Goal: Contribute content: Add original content to the website for others to see

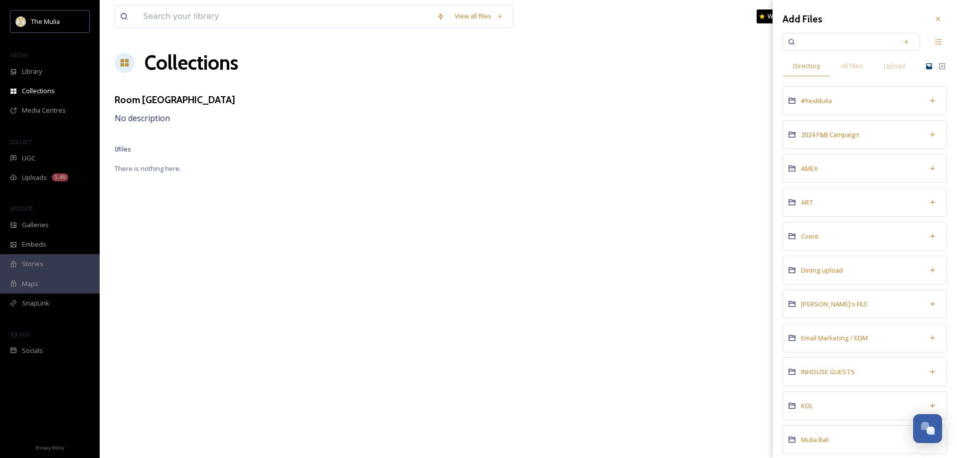
scroll to position [1432, 0]
click at [901, 64] on span "Upload" at bounding box center [894, 65] width 21 height 9
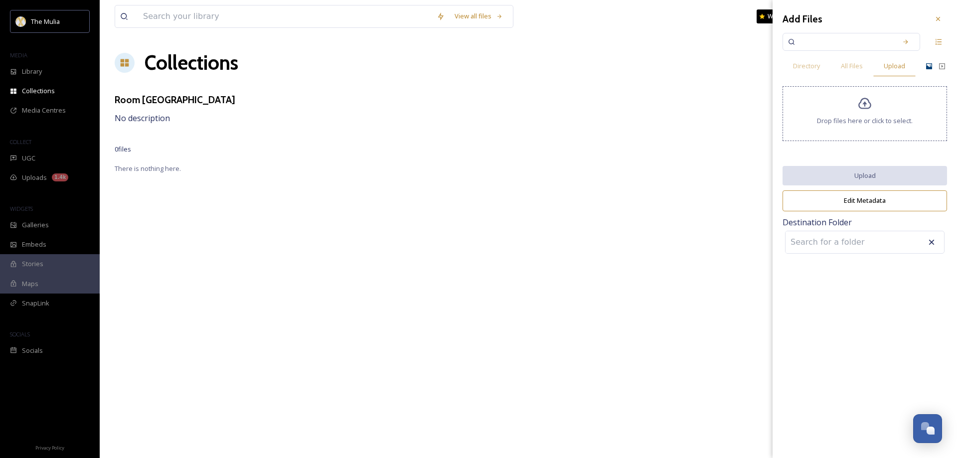
click at [870, 105] on icon at bounding box center [864, 103] width 13 height 11
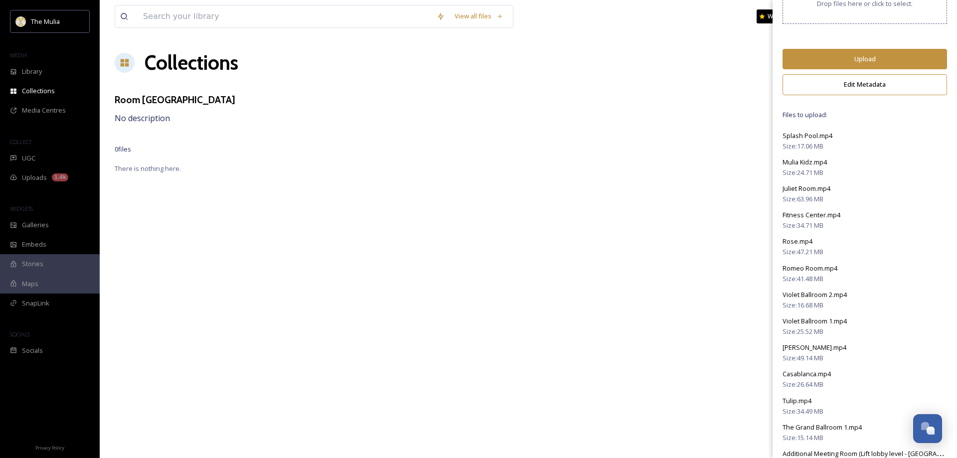
scroll to position [0, 0]
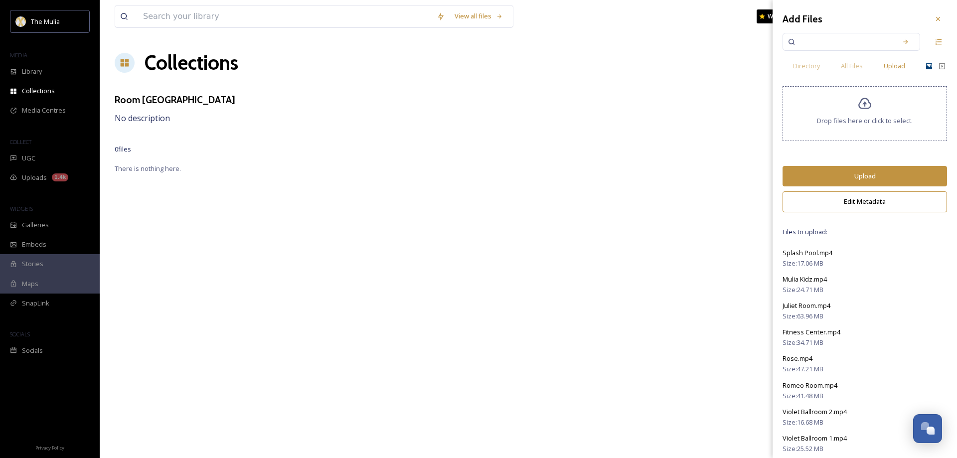
click at [809, 261] on span "Size: 17.06 MB" at bounding box center [803, 263] width 41 height 9
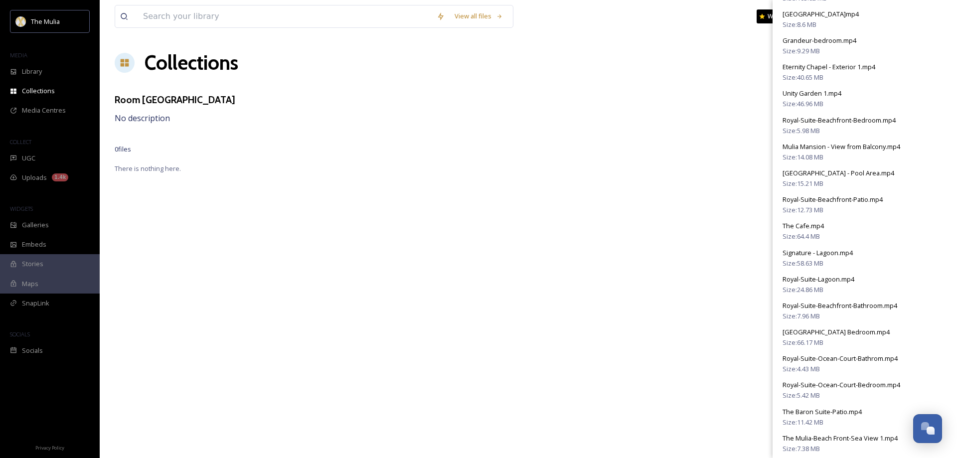
scroll to position [1296, 0]
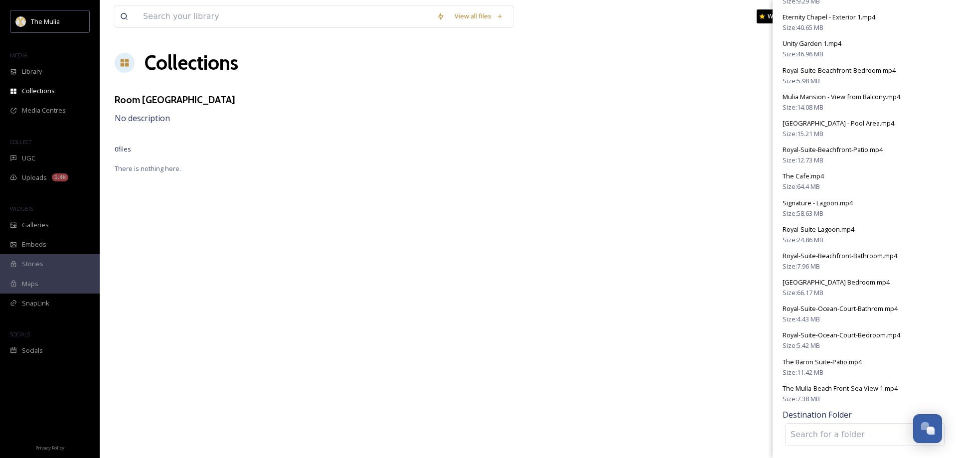
click at [808, 391] on span "The Mulia-Beach Front-Sea View 1.mp4" at bounding box center [840, 388] width 115 height 9
click at [812, 431] on input at bounding box center [841, 435] width 110 height 22
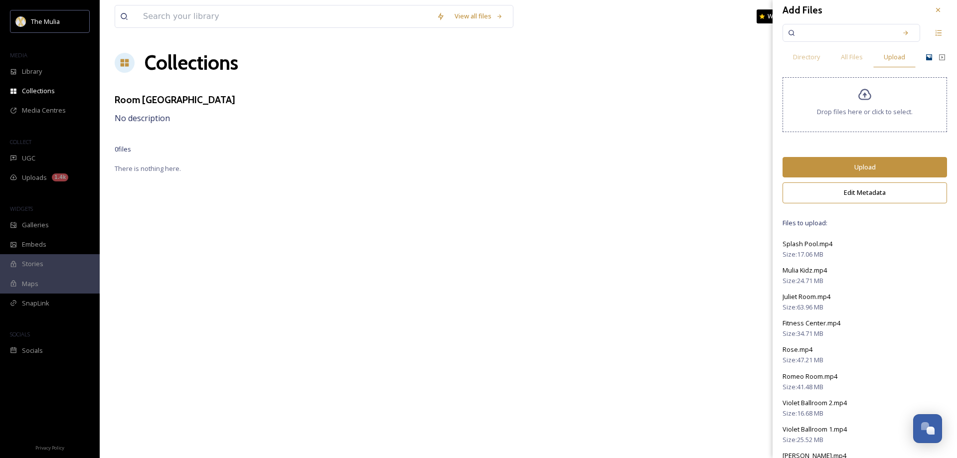
scroll to position [0, 0]
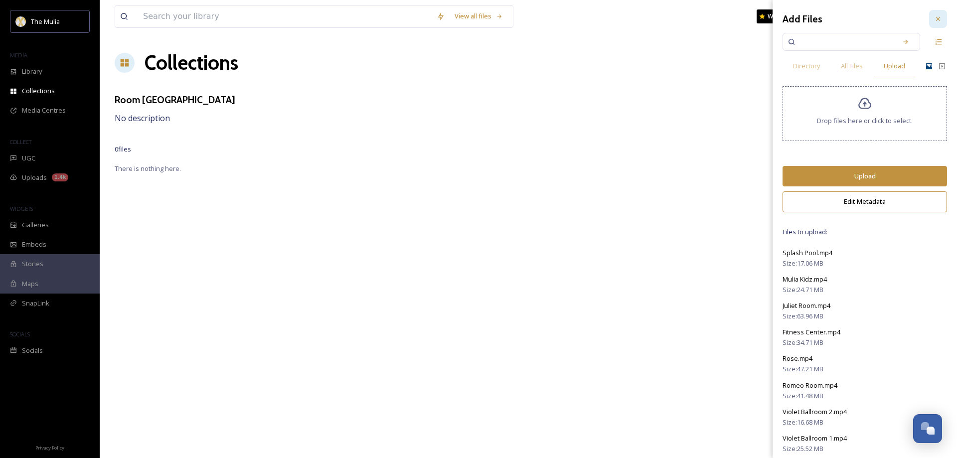
click at [934, 17] on icon at bounding box center [938, 19] width 8 height 8
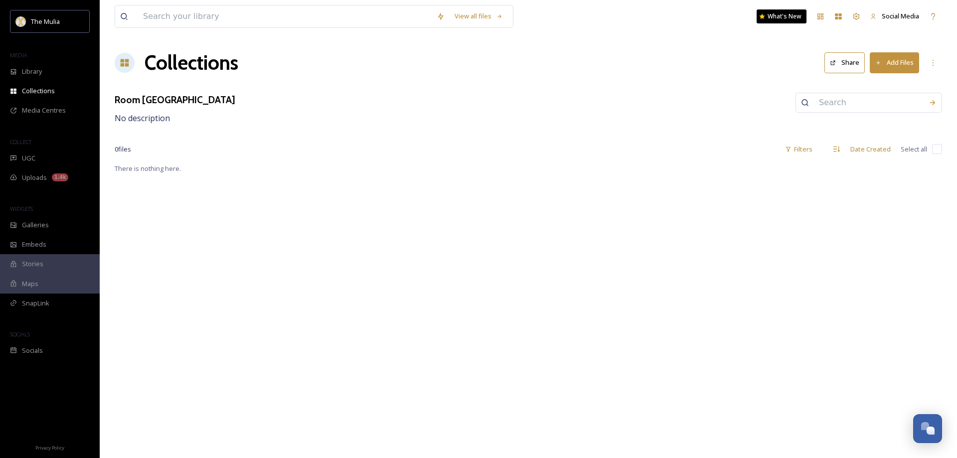
click at [903, 66] on button "Add Files" at bounding box center [894, 62] width 49 height 20
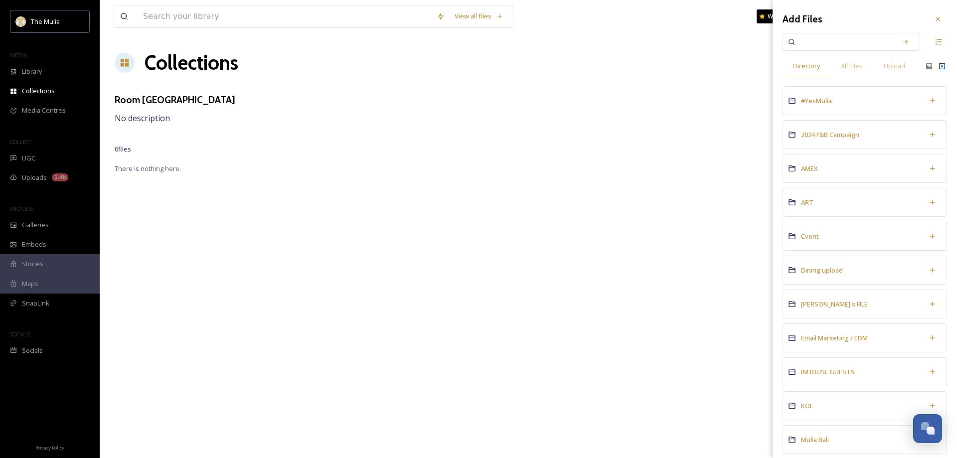
click at [938, 66] on icon at bounding box center [942, 66] width 8 height 8
click at [926, 65] on icon at bounding box center [929, 66] width 6 height 6
click at [894, 66] on span "Upload" at bounding box center [894, 65] width 21 height 9
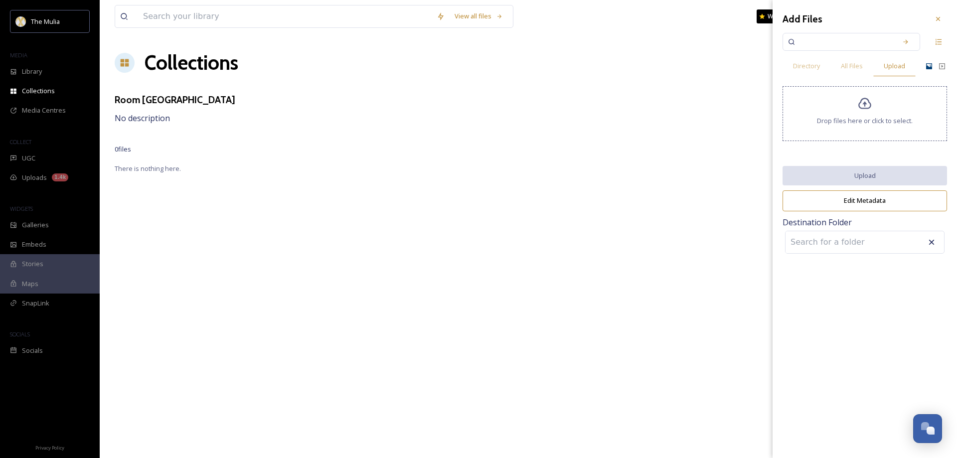
click at [851, 118] on span "Drop files here or click to select." at bounding box center [865, 120] width 96 height 9
